Goal: Task Accomplishment & Management: Manage account settings

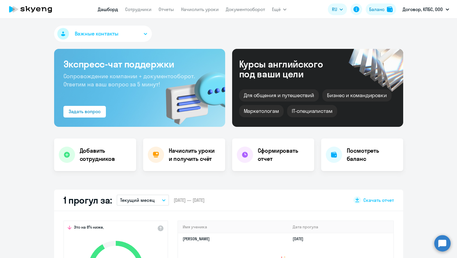
select select "30"
drag, startPoint x: 0, startPoint y: 0, endPoint x: 194, endPoint y: 154, distance: 247.8
click at [194, 154] on h4 "Начислить уроки и получить счёт" at bounding box center [194, 154] width 51 height 16
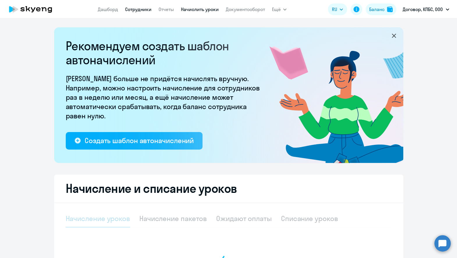
select select "10"
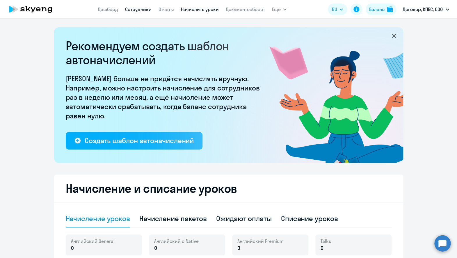
click at [140, 11] on link "Сотрудники" at bounding box center [138, 9] width 26 height 6
select select "30"
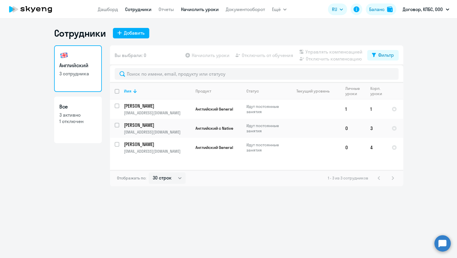
click at [195, 10] on link "Начислить уроки" at bounding box center [200, 9] width 38 height 6
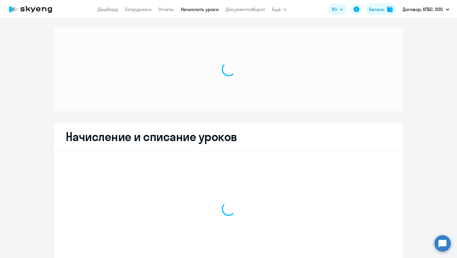
select select "10"
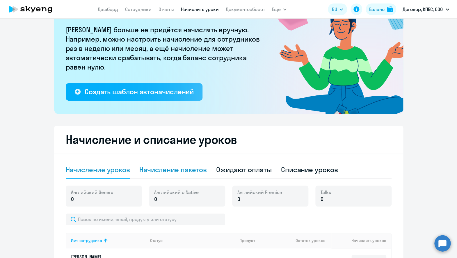
click at [202, 171] on div "Начисление пакетов" at bounding box center [172, 169] width 67 height 9
select select "10"
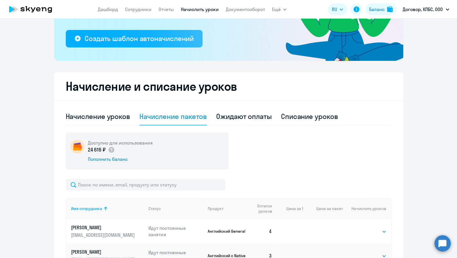
scroll to position [140, 0]
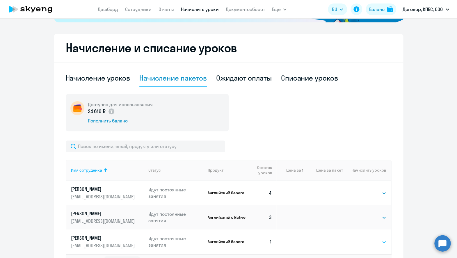
click at [362, 238] on select "Выбрать 4 8 16 32 64 96 128" at bounding box center [374, 241] width 24 height 7
select select "4"
click option "4" at bounding box center [0, 0] width 0 height 0
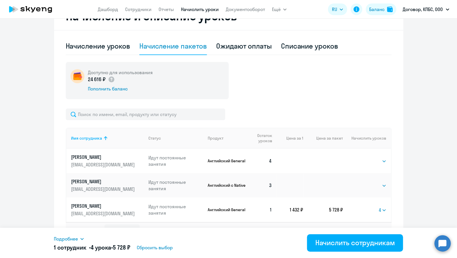
scroll to position [185, 0]
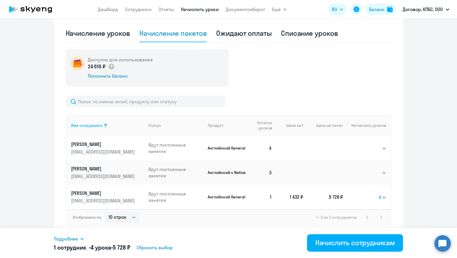
click at [361, 253] on div "Подробнее Имя сотрудника Продукт Начислить уроков Цена за 1 [PERSON_NAME] Gener…" at bounding box center [228, 243] width 349 height 30
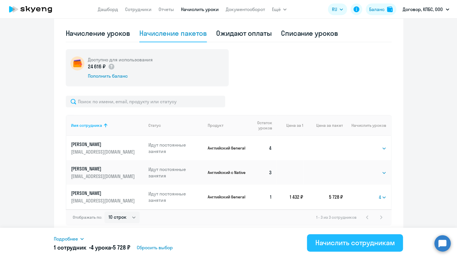
click at [359, 248] on button "Начислить сотрудникам" at bounding box center [355, 242] width 96 height 17
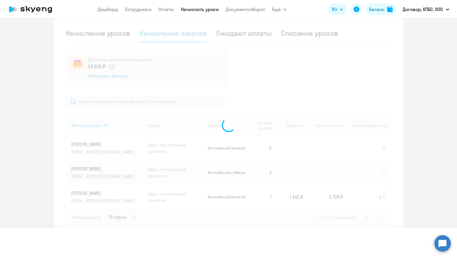
select select
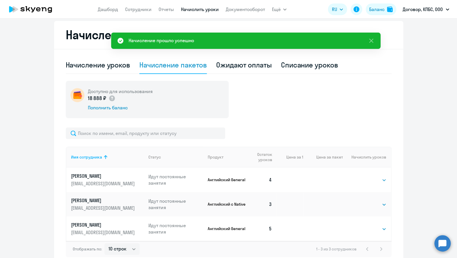
scroll to position [143, 0]
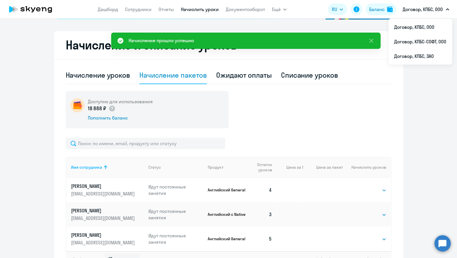
click at [417, 14] on button "Договор, КПБС, ООО" at bounding box center [425, 9] width 52 height 14
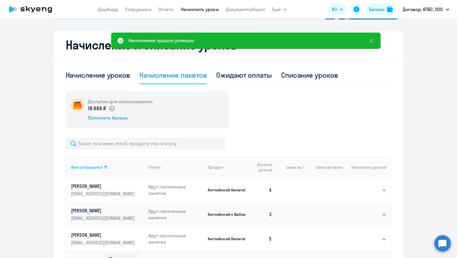
click at [417, 14] on button "Договор, КПБС, ООО" at bounding box center [425, 9] width 52 height 14
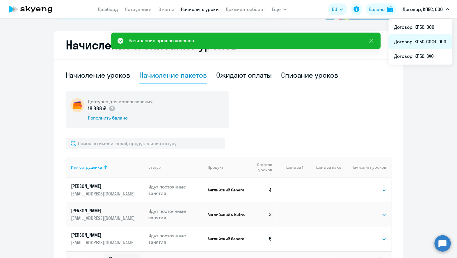
click at [417, 40] on li "Договор, КПБС-СОФТ, ООО" at bounding box center [420, 41] width 64 height 15
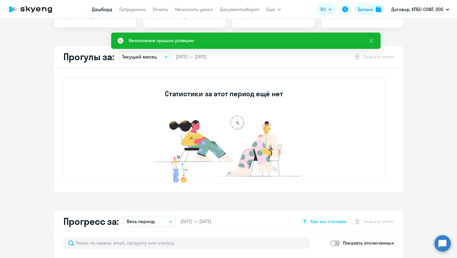
select select "30"
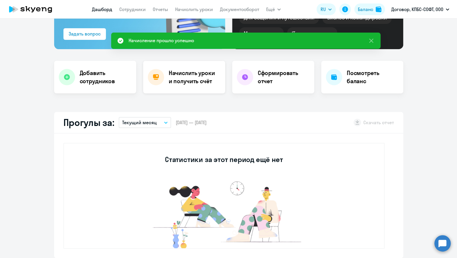
click at [196, 77] on h4 "Начислить уроки и получить счёт" at bounding box center [194, 77] width 51 height 16
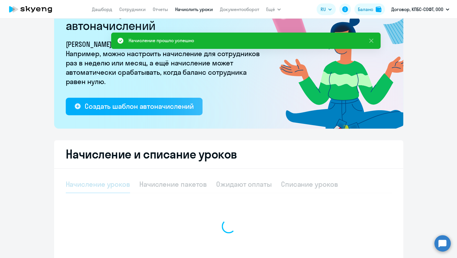
select select "10"
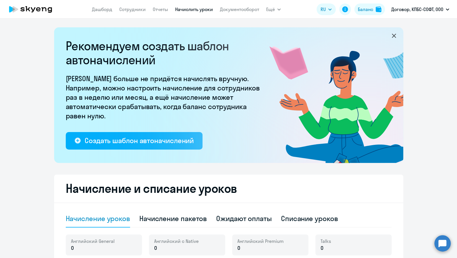
click at [420, 7] on p "Договор, КПБС-СОФТ, ООО" at bounding box center [417, 9] width 52 height 7
click at [420, 10] on p "Договор, КПБС-СОФТ, ООО" at bounding box center [417, 9] width 52 height 7
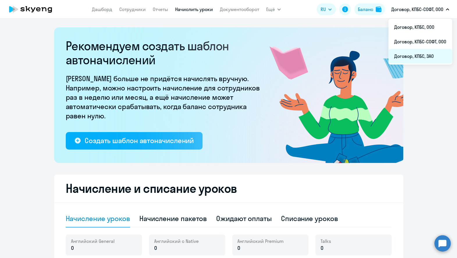
click at [419, 54] on li "Договор, КПБС, ЗАО" at bounding box center [420, 56] width 64 height 15
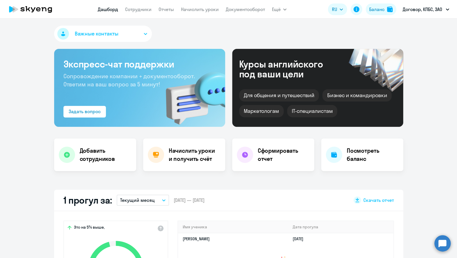
select select "30"
click at [140, 9] on link "Сотрудники" at bounding box center [138, 9] width 26 height 6
select select "30"
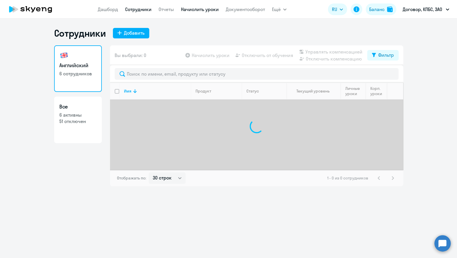
click at [201, 10] on link "Начислить уроки" at bounding box center [200, 9] width 38 height 6
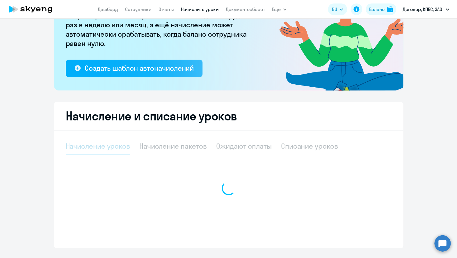
select select "10"
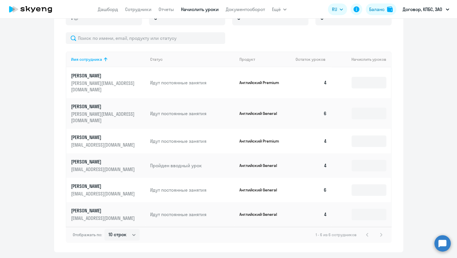
scroll to position [230, 0]
